Goal: Transaction & Acquisition: Purchase product/service

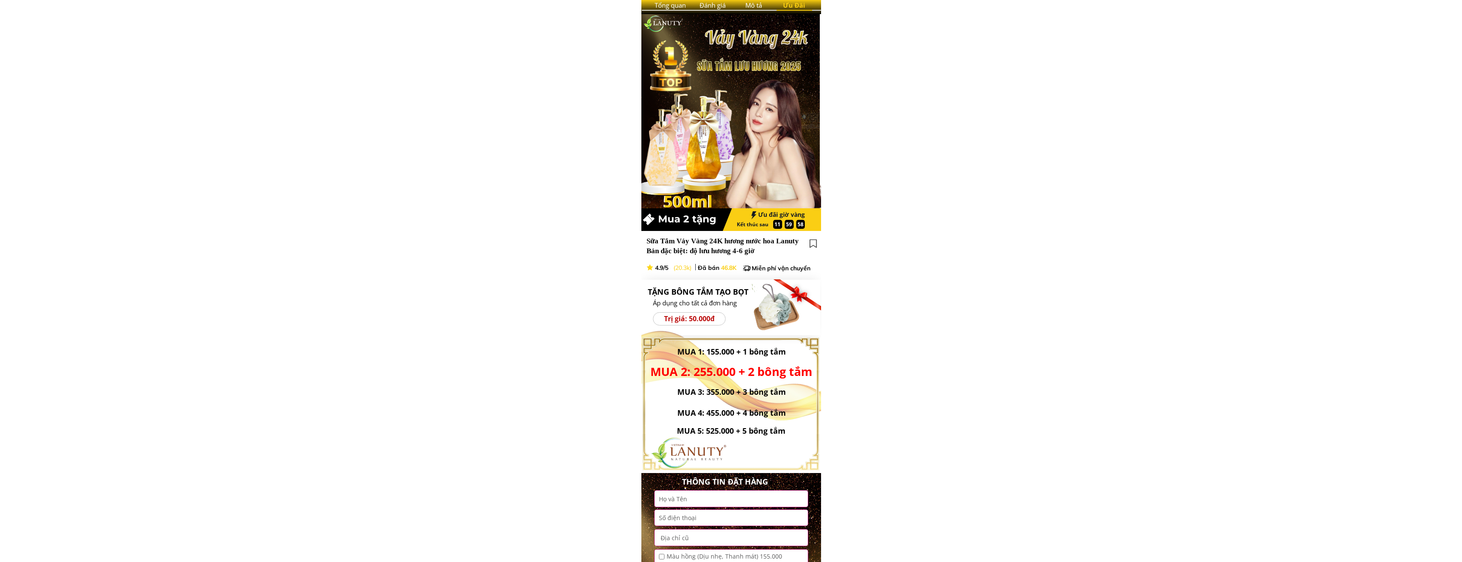
scroll to position [128, 0]
drag, startPoint x: 802, startPoint y: 239, endPoint x: 654, endPoint y: 241, distance: 147.6
click at [654, 241] on h3 "Sữa Tắm Vảy Vàng 24K hương nước hoa Lanuty Bản đặc biệt: độ lưu hương 4-6 giờ" at bounding box center [724, 246] width 157 height 21
drag, startPoint x: 966, startPoint y: 270, endPoint x: 867, endPoint y: 252, distance: 101.0
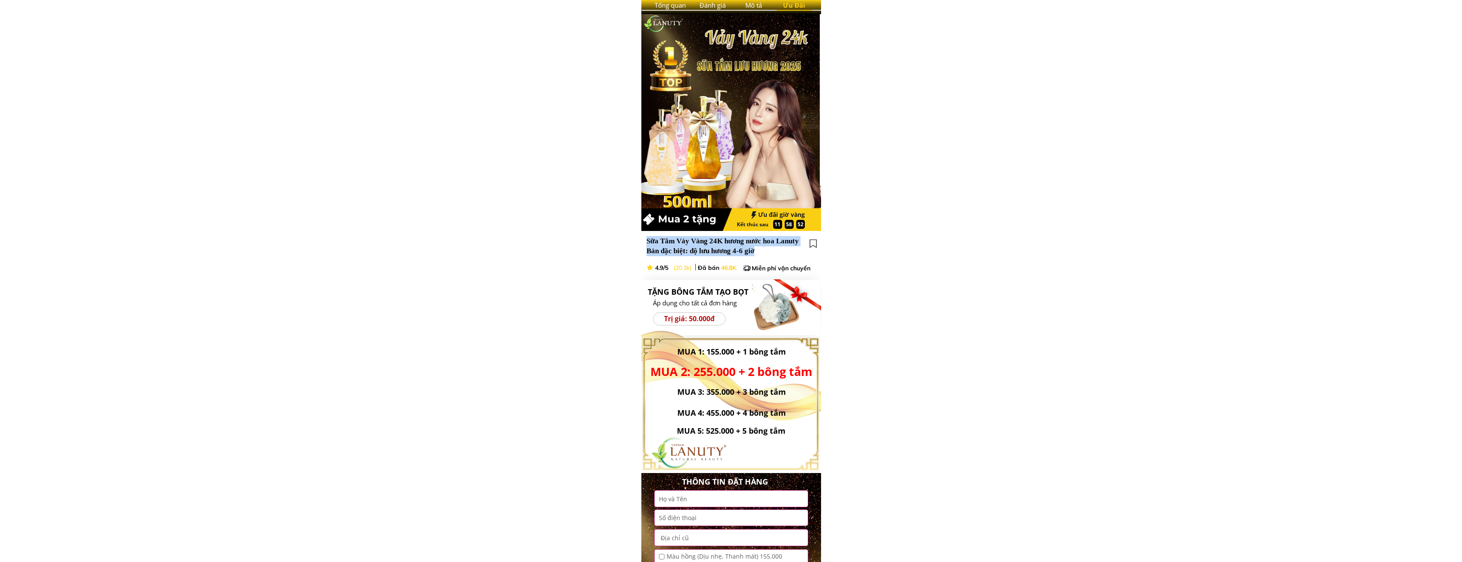
drag, startPoint x: 766, startPoint y: 250, endPoint x: 659, endPoint y: 236, distance: 107.4
click at [659, 236] on h3 "Sữa Tắm Vảy Vàng 24K hương nước hoa Lanuty Bản đặc biệt: độ lưu hương 4-6 giờ" at bounding box center [724, 246] width 157 height 21
drag, startPoint x: 659, startPoint y: 236, endPoint x: 621, endPoint y: 241, distance: 38.4
drag, startPoint x: 646, startPoint y: 236, endPoint x: 743, endPoint y: 249, distance: 98.3
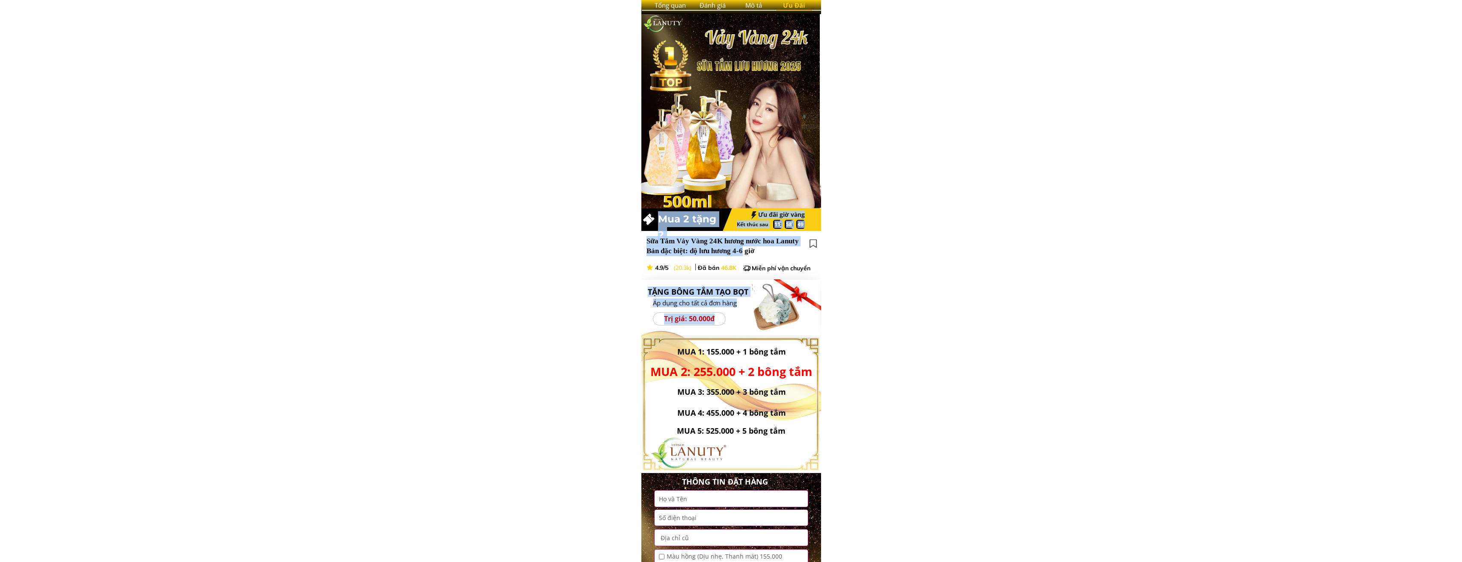
click at [743, 249] on div "Áp dụng cho tất cả đơn hàng Trị giá: 50.000đ TẶNG BÔNG TẮM TẠO BỌT Ưu đãi giờ v…" at bounding box center [731, 175] width 180 height 322
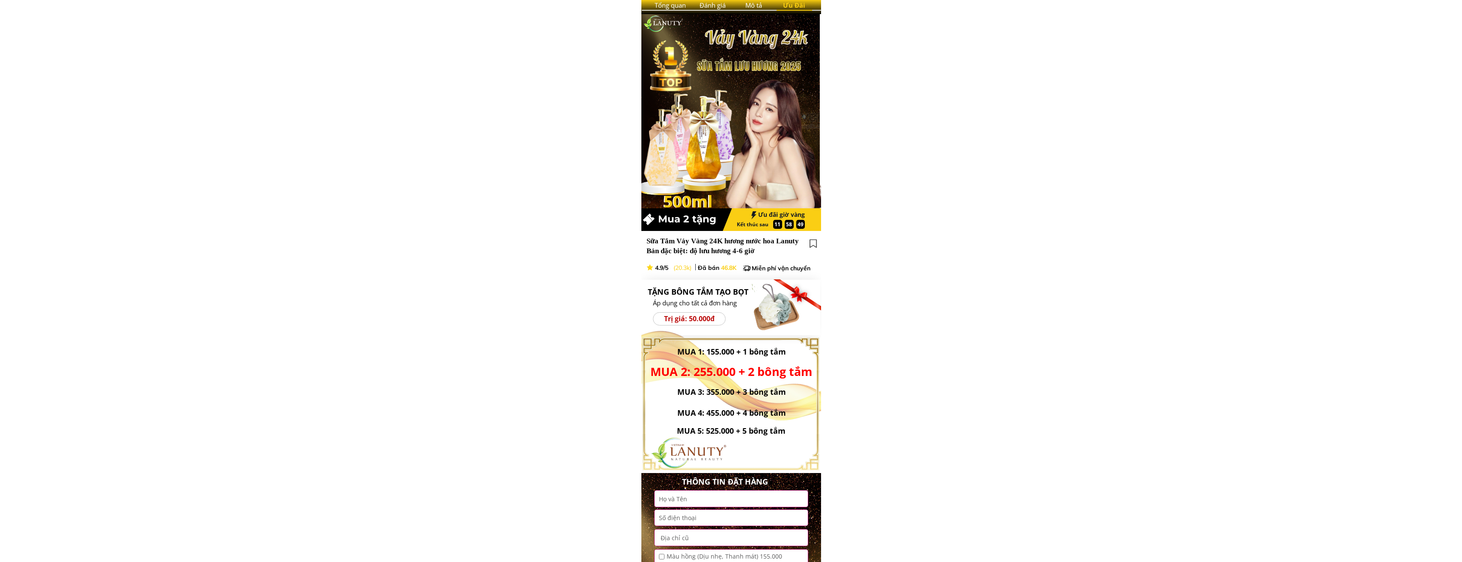
drag, startPoint x: 743, startPoint y: 249, endPoint x: 884, endPoint y: 248, distance: 140.7
drag, startPoint x: 646, startPoint y: 239, endPoint x: 756, endPoint y: 255, distance: 111.0
click at [756, 255] on h3 "Sữa Tắm Vảy Vàng 24K hương nước hoa Lanuty Bản đặc biệt: độ lưu hương 4-6 giờ" at bounding box center [724, 246] width 157 height 21
copy span "Sữa Tắm Vảy Vàng 24K hương nước hoa Lanuty Bản đặc biệt: độ lưu hương 4-6 giờ"
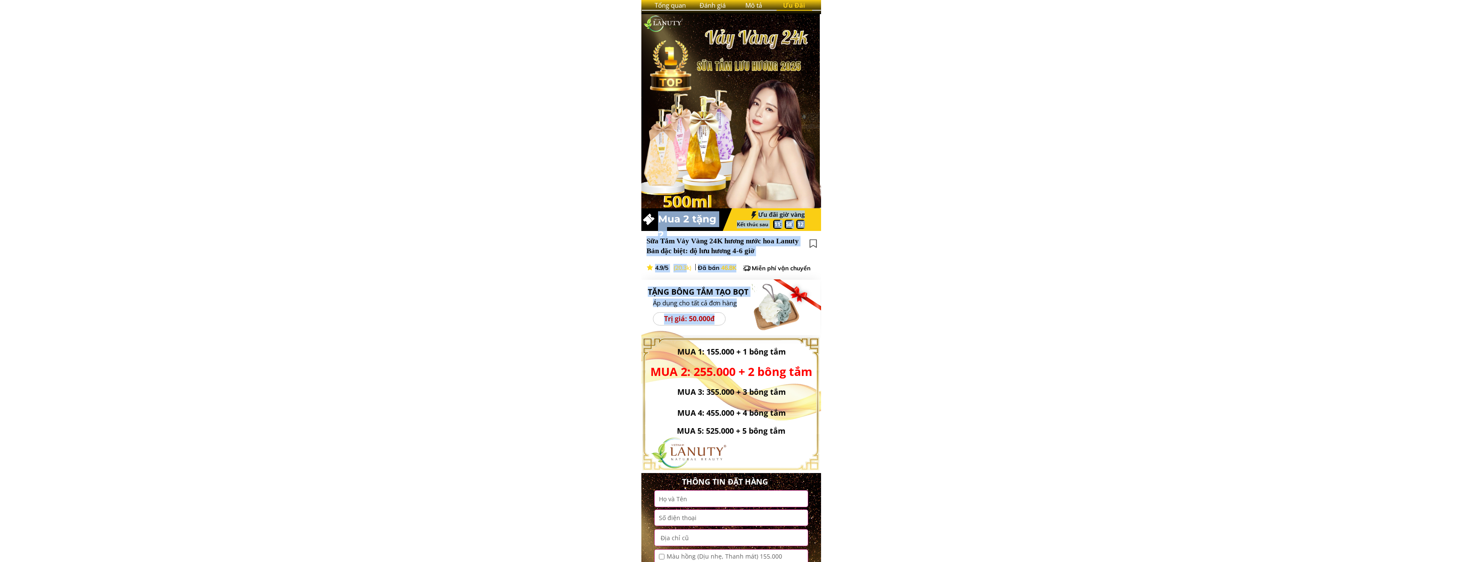
drag, startPoint x: 644, startPoint y: 266, endPoint x: 681, endPoint y: 271, distance: 37.0
click at [681, 271] on div "Áp dụng cho tất cả đơn hàng Trị giá: 50.000đ TẶNG BÔNG TẮM TẠO BỌT Ưu đãi giờ v…" at bounding box center [731, 175] width 180 height 322
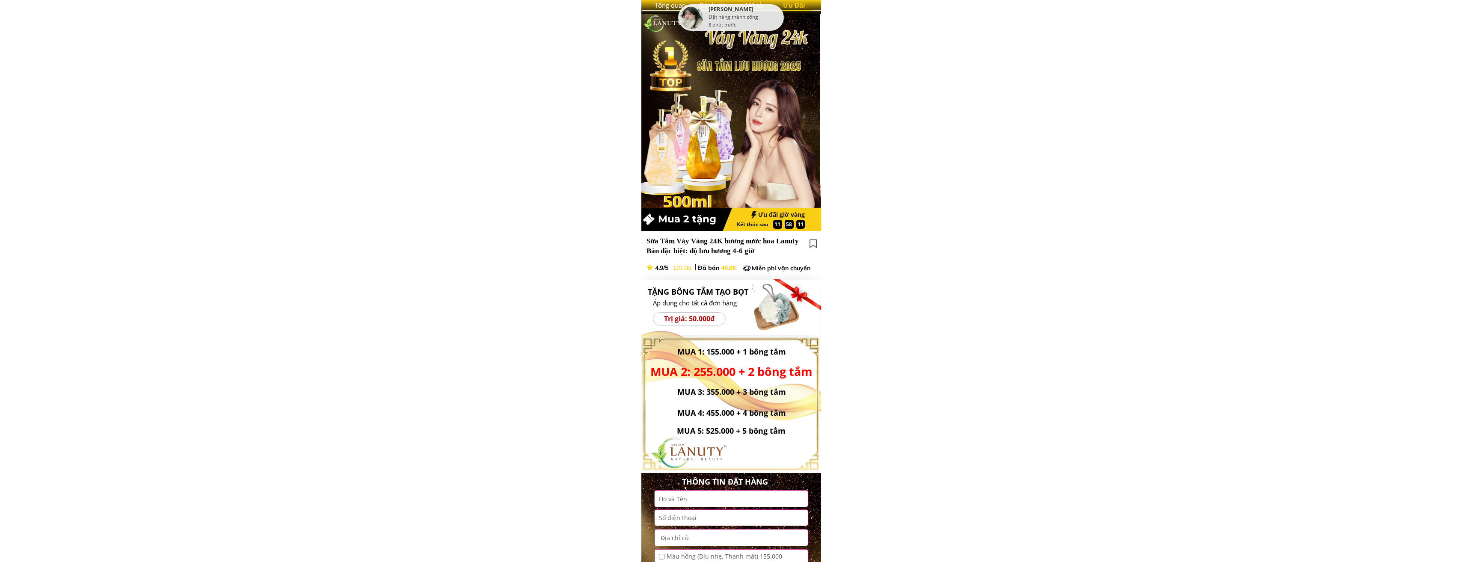
drag, startPoint x: 681, startPoint y: 271, endPoint x: 644, endPoint y: 268, distance: 36.5
drag, startPoint x: 647, startPoint y: 267, endPoint x: 724, endPoint y: 269, distance: 77.0
click at [724, 269] on div "Đã bán 46.8K 4.9/5 (20.3k) Miễn phí vận chuyển" at bounding box center [733, 268] width 174 height 9
drag, startPoint x: 724, startPoint y: 269, endPoint x: 749, endPoint y: 268, distance: 24.8
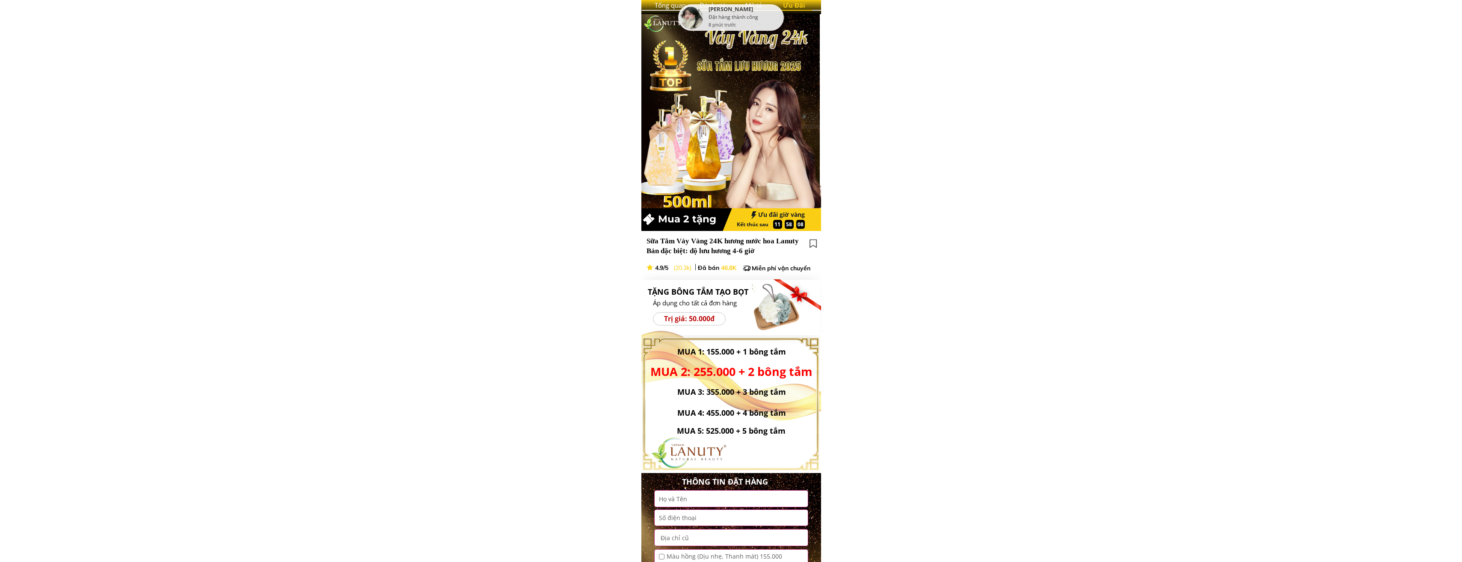
click at [749, 268] on div at bounding box center [747, 268] width 9 height 9
drag, startPoint x: 740, startPoint y: 266, endPoint x: 662, endPoint y: 266, distance: 78.3
click at [662, 266] on div "Đã bán 46.8K 4.9/5 (20.3k) Miễn phí vận chuyển" at bounding box center [733, 268] width 174 height 9
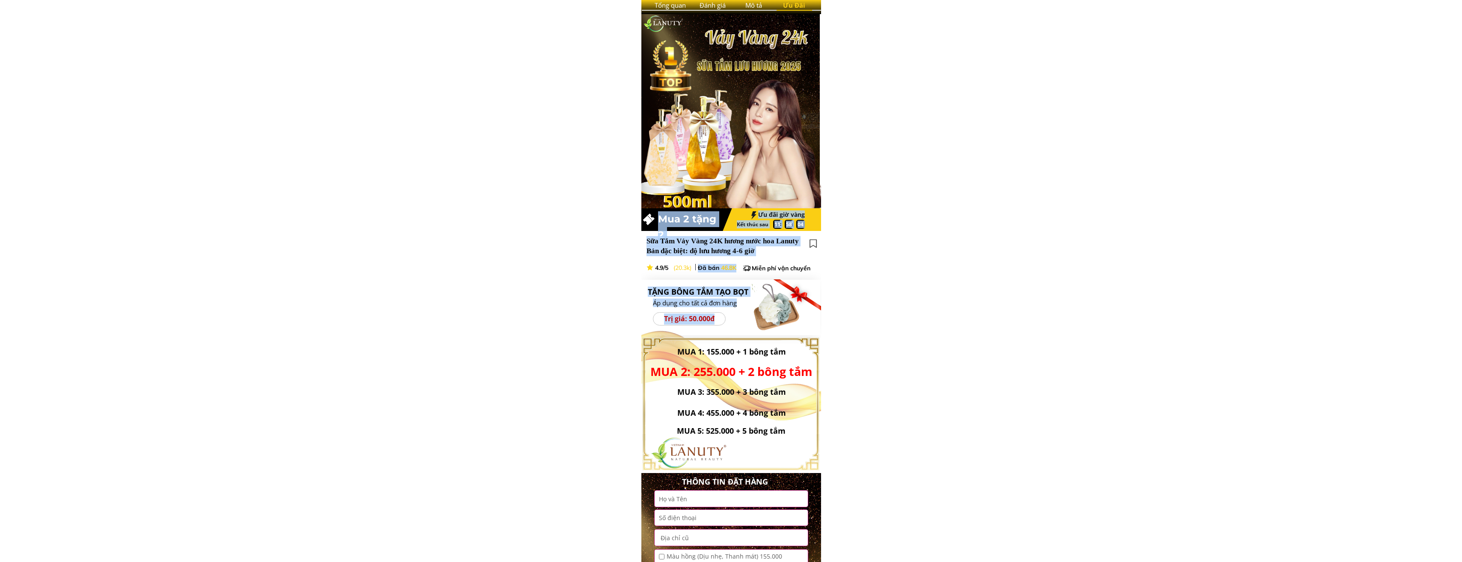
drag, startPoint x: 662, startPoint y: 266, endPoint x: 648, endPoint y: 265, distance: 14.2
click at [646, 267] on div "Áp dụng cho tất cả đơn hàng Trị giá: 50.000đ TẶNG BÔNG TẮM TẠO BỌT Ưu đãi giờ v…" at bounding box center [731, 175] width 180 height 322
click at [648, 265] on div at bounding box center [649, 267] width 7 height 7
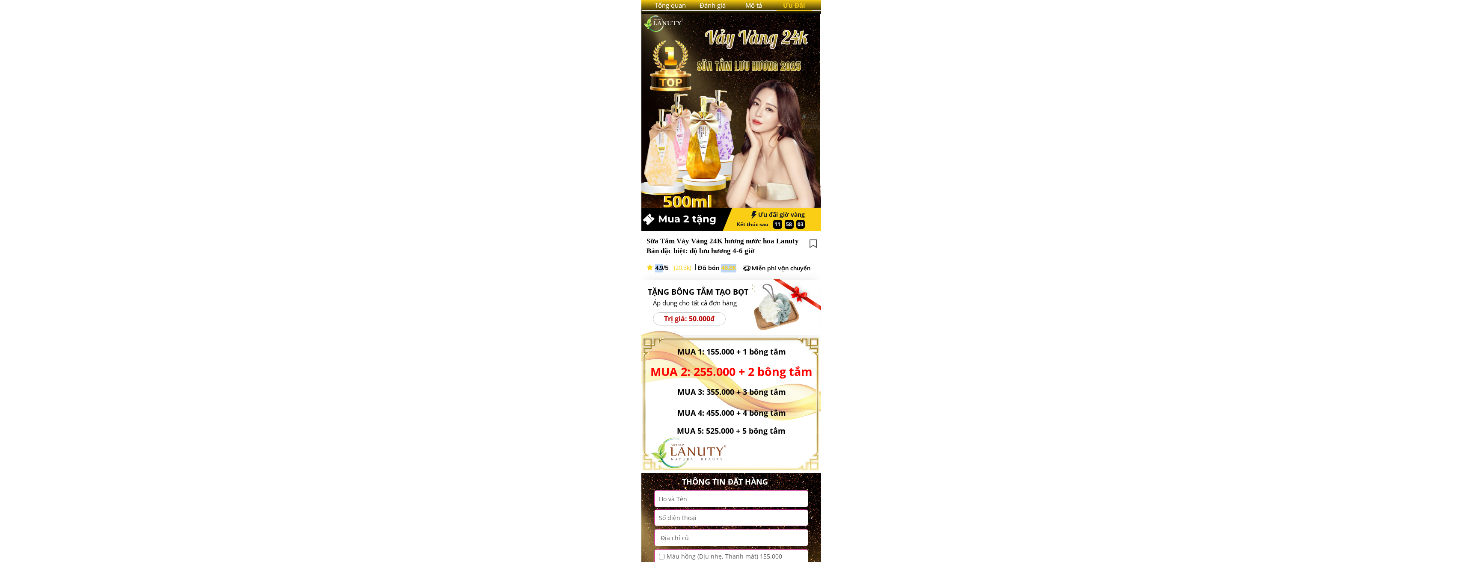
click at [649, 265] on div at bounding box center [649, 267] width 7 height 7
click at [645, 265] on div "Áp dụng cho tất cả đơn hàng Trị giá: 50.000đ TẶNG BÔNG TẮM TẠO BỌT Ưu đãi giờ v…" at bounding box center [731, 175] width 180 height 322
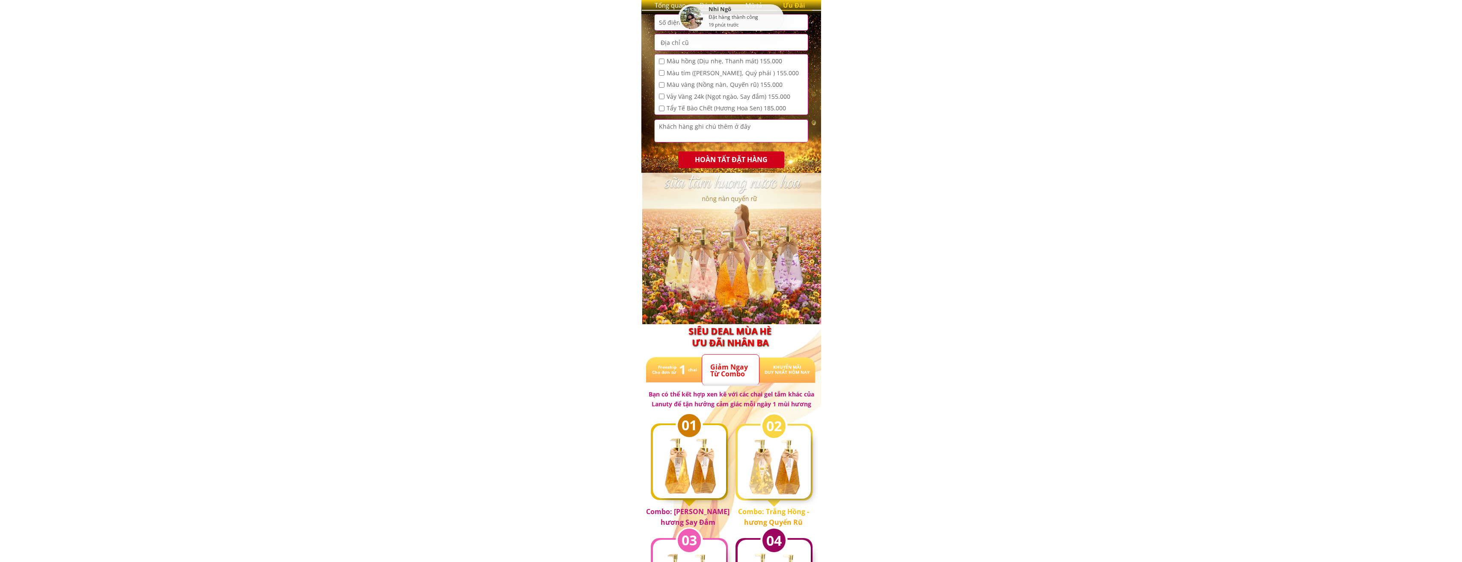
scroll to position [599, 0]
